Goal: Navigation & Orientation: Find specific page/section

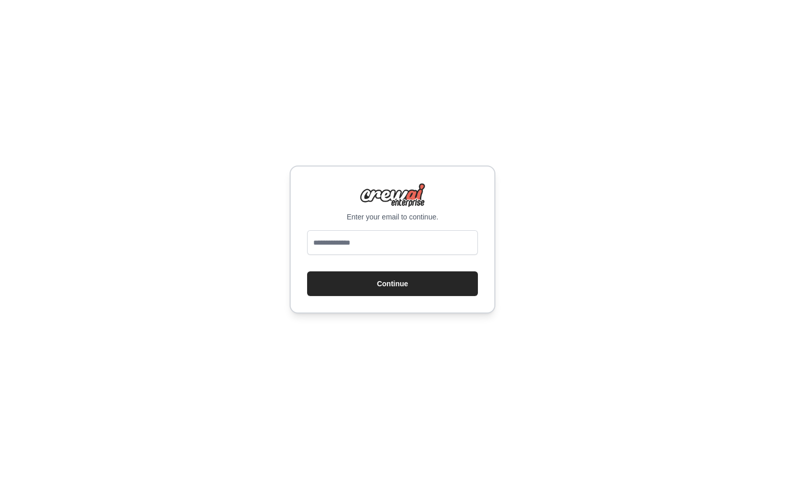
type input "**********"
click at [397, 284] on button "Continue" at bounding box center [392, 284] width 171 height 25
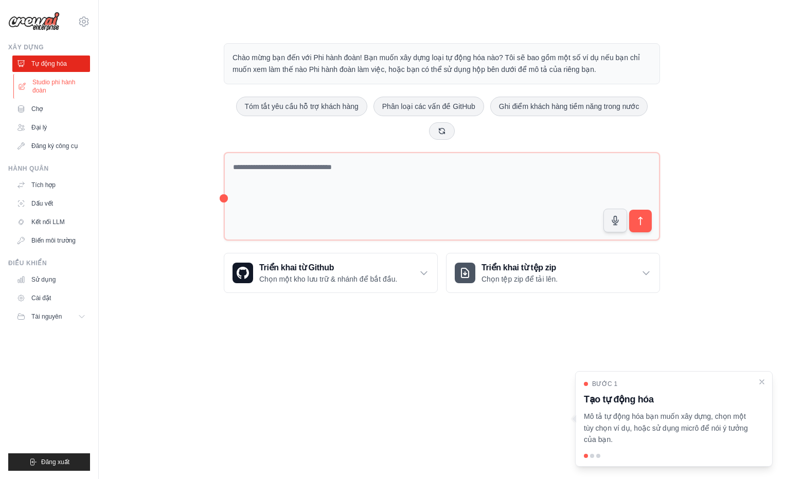
click at [47, 82] on font "Studio phi hành đoàn" at bounding box center [59, 86] width 55 height 16
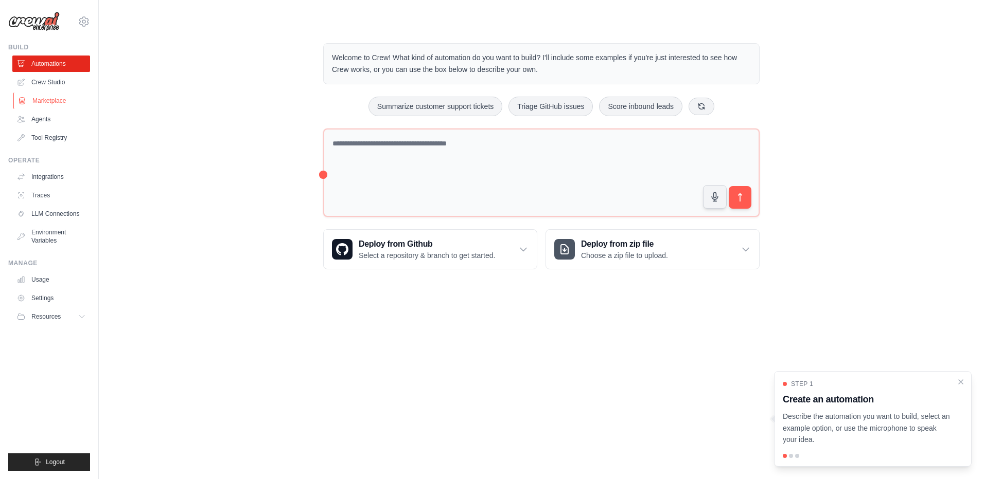
click at [40, 105] on link "Marketplace" at bounding box center [52, 101] width 78 height 16
